Goal: Task Accomplishment & Management: Manage account settings

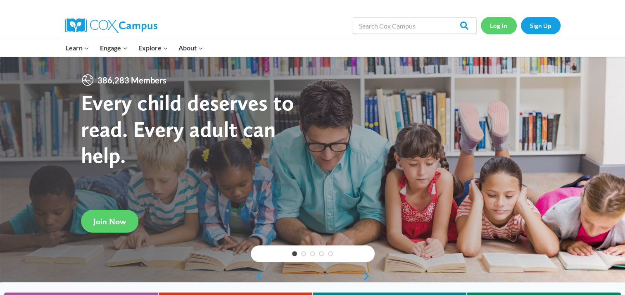
click at [502, 28] on link "Log In" at bounding box center [499, 25] width 36 height 17
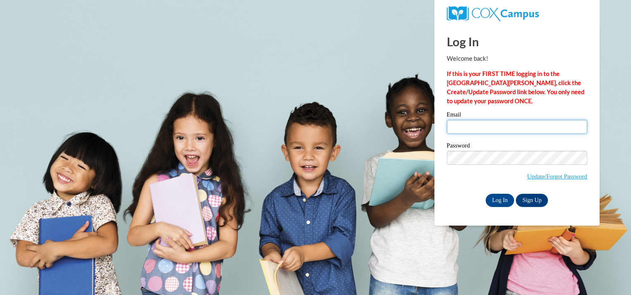
click at [468, 130] on input "Email" at bounding box center [517, 127] width 140 height 14
type input "[EMAIL_ADDRESS][DOMAIN_NAME]"
click at [496, 203] on input "Log In" at bounding box center [499, 200] width 29 height 13
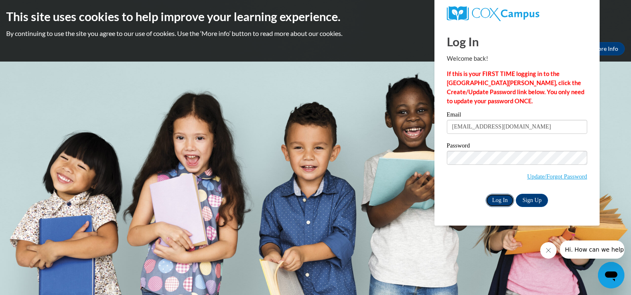
click at [495, 203] on input "Log In" at bounding box center [499, 200] width 29 height 13
